Goal: Information Seeking & Learning: Learn about a topic

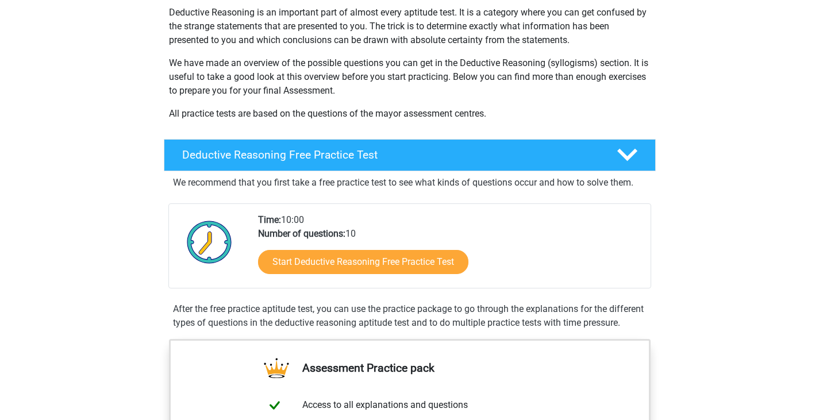
scroll to position [115, 0]
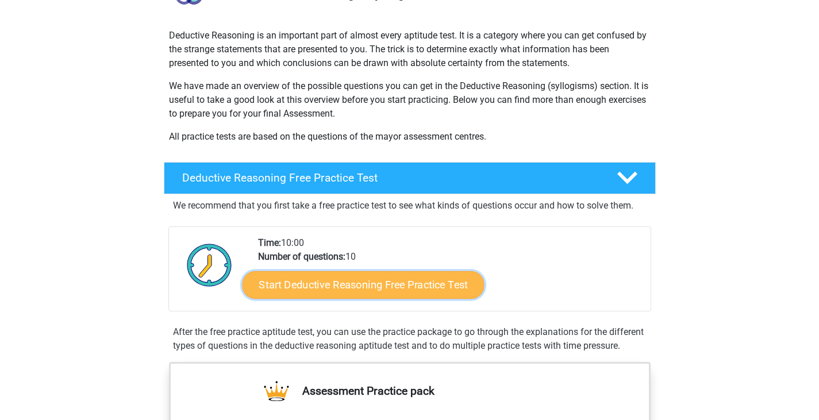
click at [320, 288] on link "Start Deductive Reasoning Free Practice Test" at bounding box center [363, 285] width 242 height 28
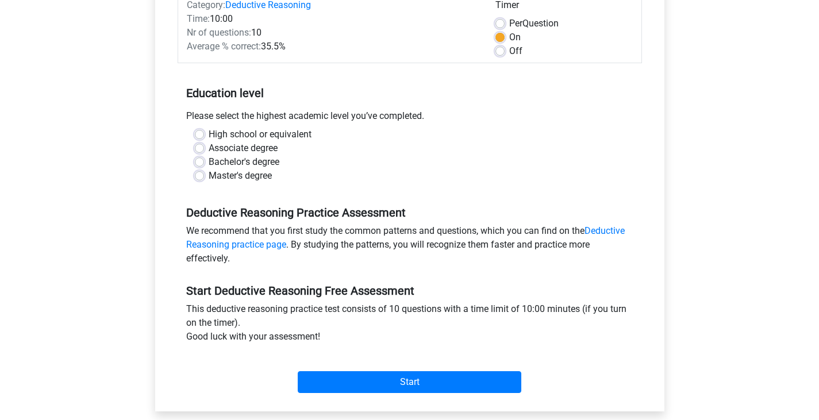
scroll to position [184, 0]
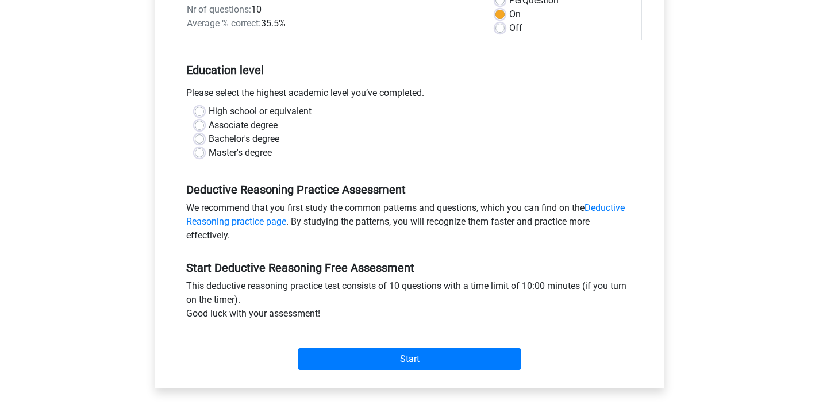
click at [209, 154] on label "Master's degree" at bounding box center [240, 153] width 63 height 14
click at [197, 154] on input "Master's degree" at bounding box center [199, 151] width 9 height 11
radio input "true"
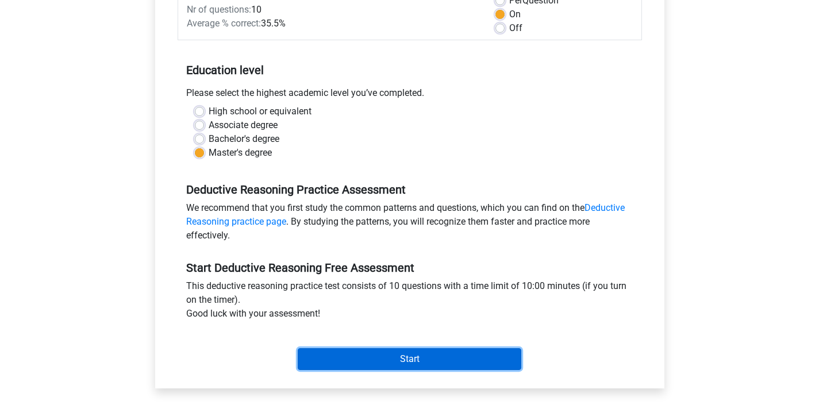
click at [418, 356] on input "Start" at bounding box center [410, 359] width 224 height 22
